Goal: Book appointment/travel/reservation

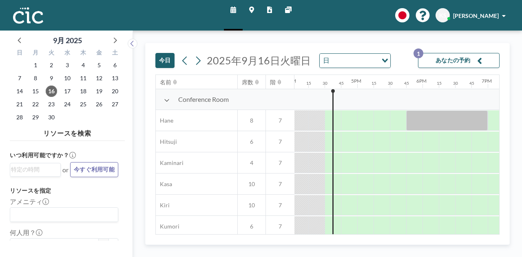
scroll to position [0, 1060]
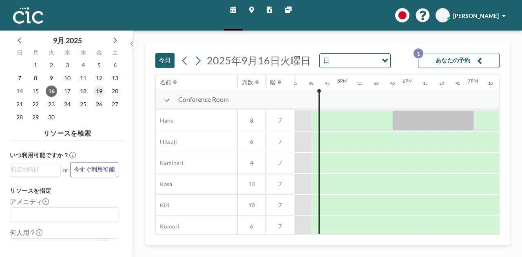
click at [101, 89] on span "19" at bounding box center [98, 91] width 11 height 11
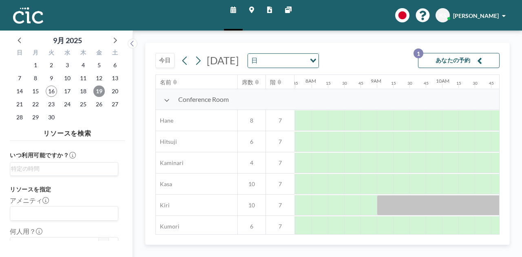
scroll to position [0, 506]
click at [82, 91] on span "18" at bounding box center [82, 91] width 11 height 11
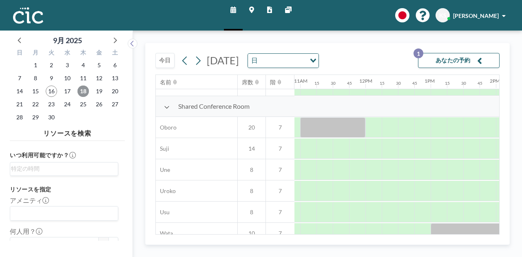
scroll to position [586, 712]
click at [198, 62] on icon at bounding box center [198, 61] width 8 height 12
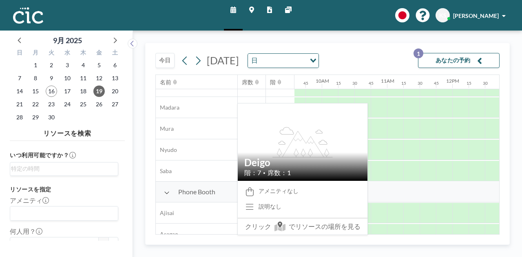
scroll to position [139, 625]
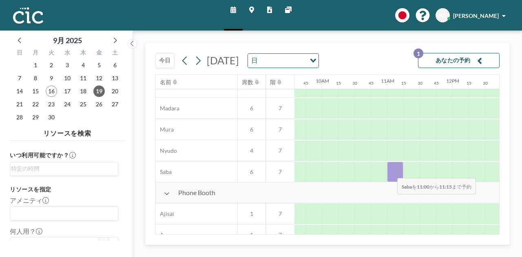
click at [391, 172] on div at bounding box center [395, 172] width 16 height 20
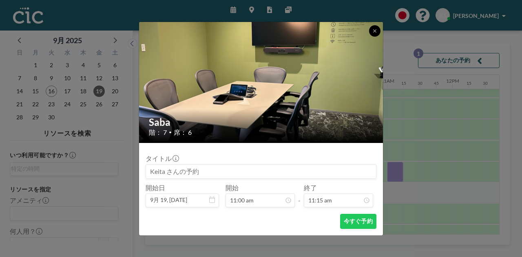
click at [372, 33] on button at bounding box center [374, 30] width 11 height 11
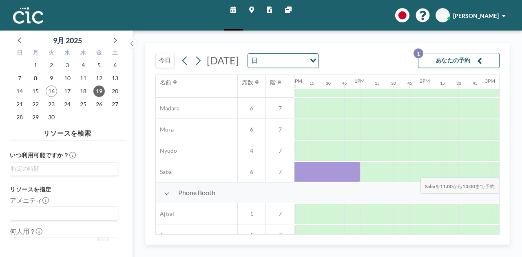
scroll to position [139, 828]
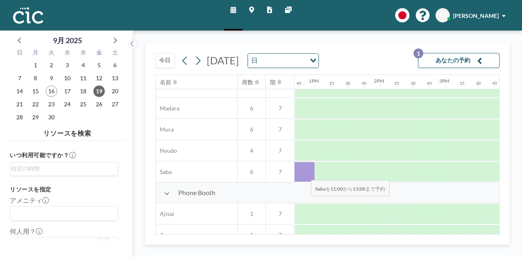
drag, startPoint x: 394, startPoint y: 172, endPoint x: 304, endPoint y: 174, distance: 89.8
click at [304, 174] on div at bounding box center [249, 172] width 131 height 20
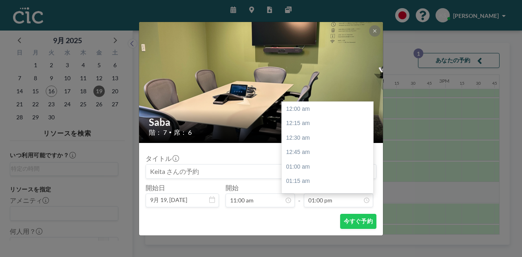
scroll to position [755, 0]
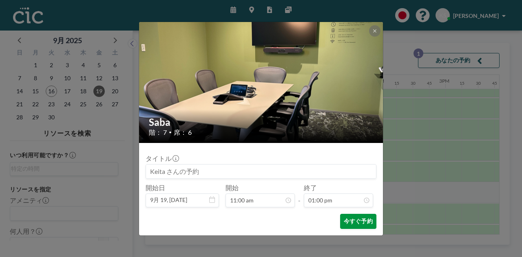
click at [357, 219] on button "今すぐ予約" at bounding box center [358, 221] width 36 height 15
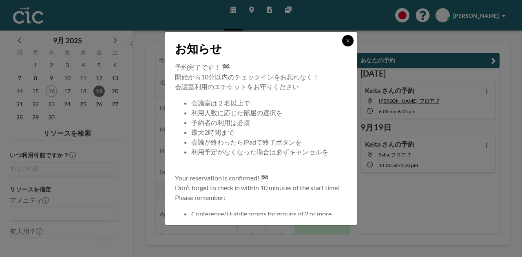
click at [347, 42] on icon at bounding box center [347, 40] width 5 height 5
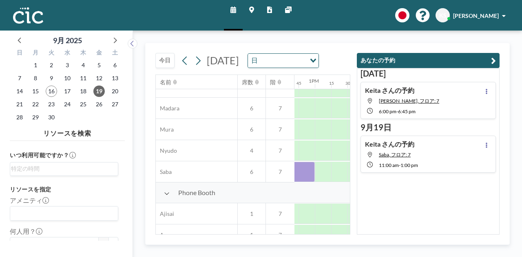
click at [495, 62] on icon "button" at bounding box center [493, 61] width 5 height 10
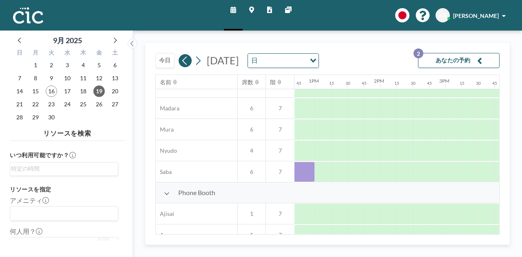
click at [185, 61] on icon at bounding box center [185, 61] width 8 height 12
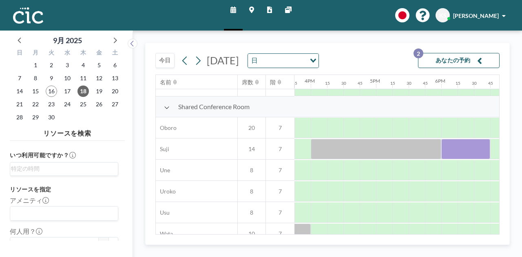
scroll to position [586, 1029]
